Goal: Information Seeking & Learning: Learn about a topic

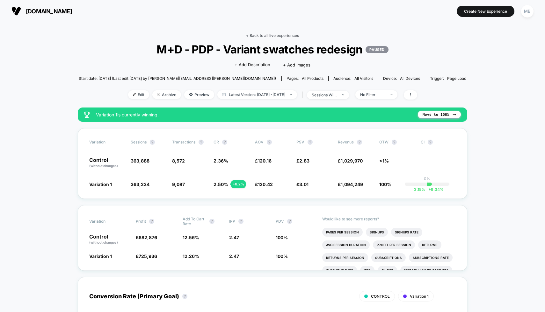
click at [267, 35] on link "< Back to all live experiences" at bounding box center [272, 35] width 53 height 5
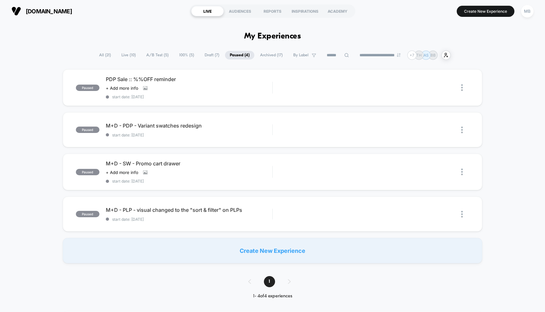
click at [159, 57] on span "A/B Test ( 5 )" at bounding box center [157, 55] width 32 height 9
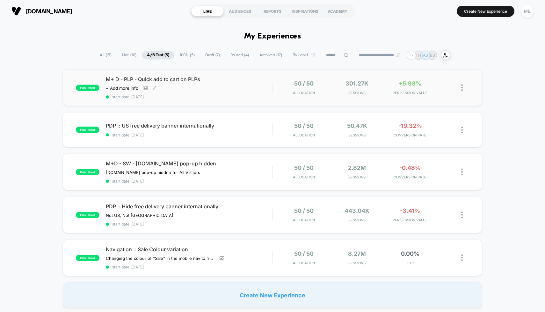
click at [241, 79] on span "M+ D - PLP - Quick add to cart on PLPs" at bounding box center [189, 79] width 167 height 6
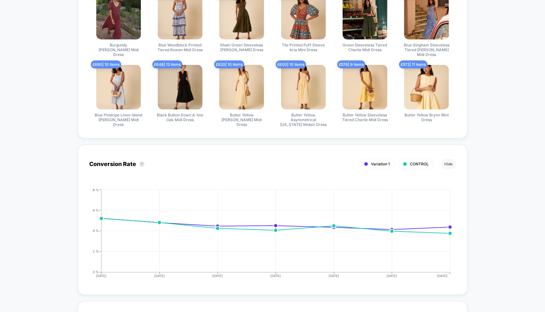
scroll to position [711, 0]
